Goal: Information Seeking & Learning: Learn about a topic

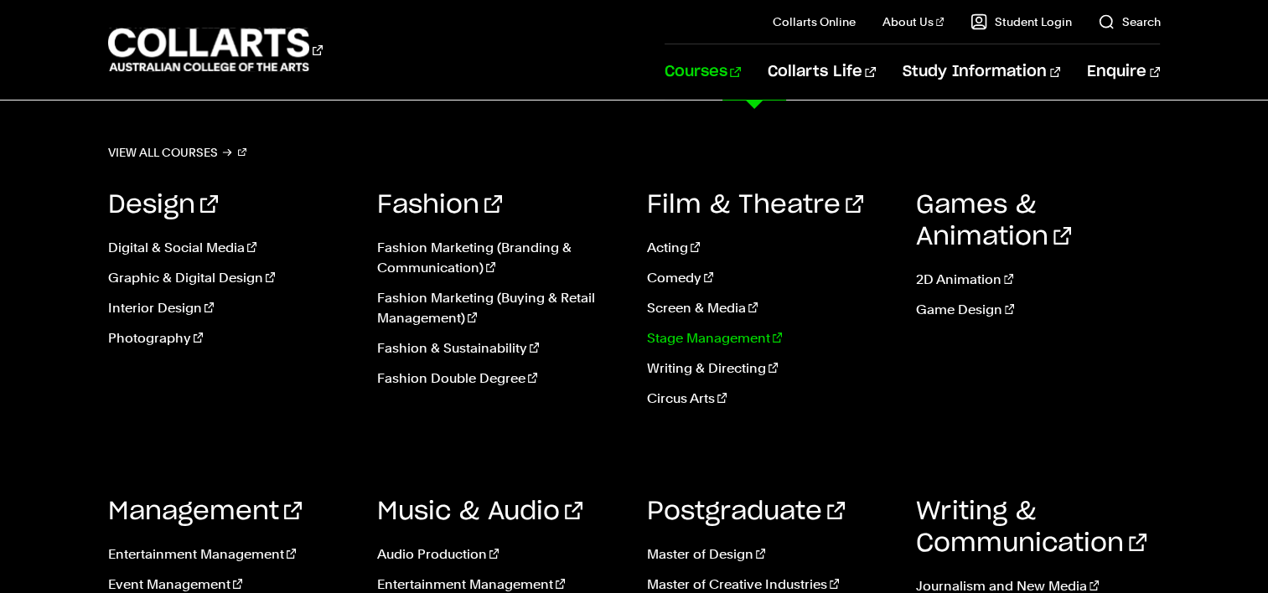
click at [716, 338] on link "Stage Management" at bounding box center [769, 339] width 244 height 20
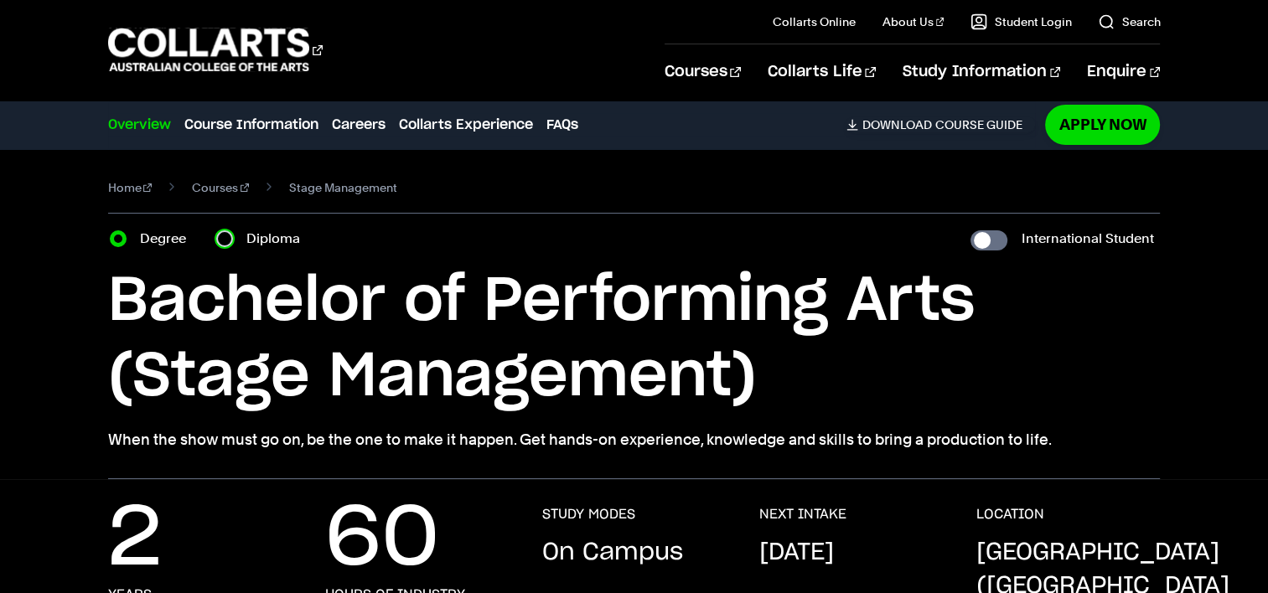
click at [225, 232] on input "Diploma" at bounding box center [224, 239] width 17 height 17
radio input "true"
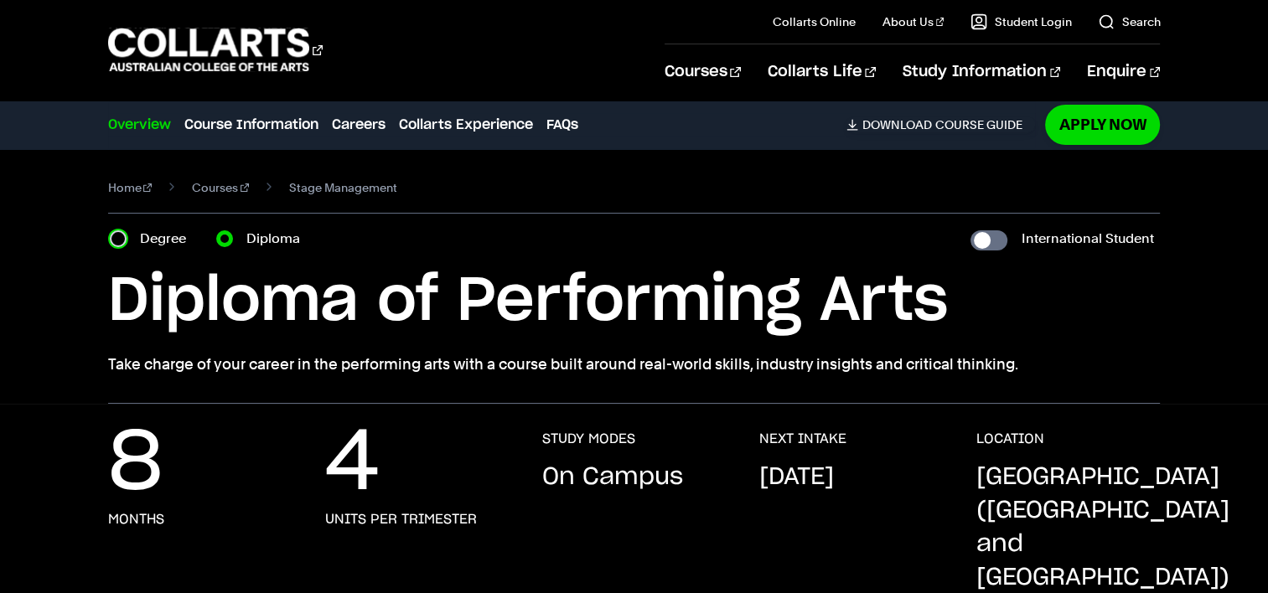
click at [116, 235] on input "Degree" at bounding box center [118, 239] width 17 height 17
radio input "true"
